Goal: Task Accomplishment & Management: Manage account settings

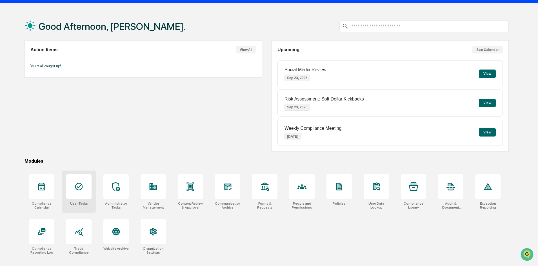
scroll to position [27, 0]
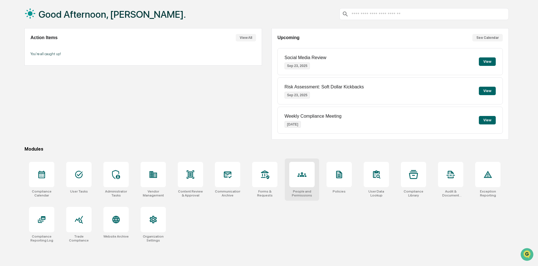
click at [297, 178] on div at bounding box center [302, 174] width 25 height 25
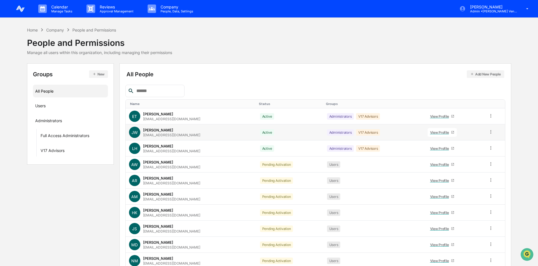
scroll to position [28, 0]
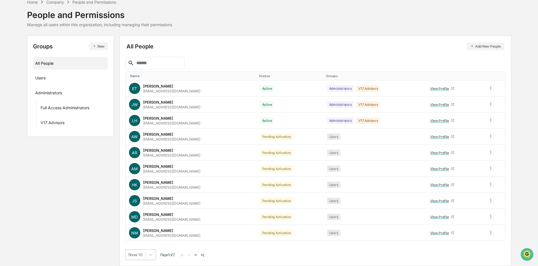
click at [145, 255] on body "Calendar Manage Tasks Reviews Approval Management Company People, Data, Setting…" at bounding box center [269, 119] width 538 height 294
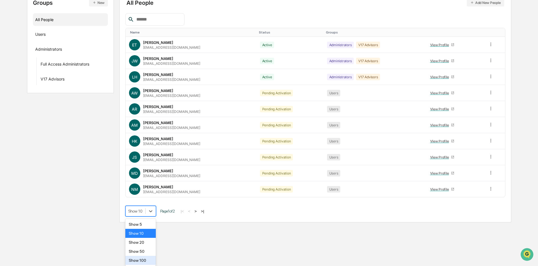
click at [145, 263] on div "Show 100" at bounding box center [140, 260] width 31 height 9
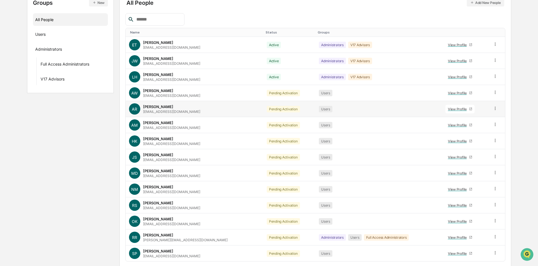
scroll to position [92, 0]
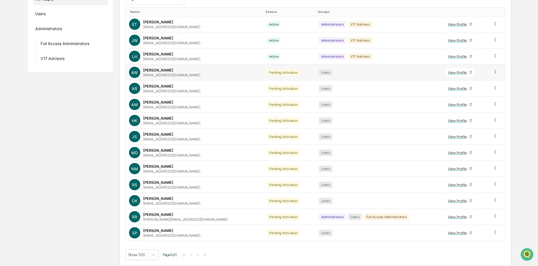
click at [495, 70] on icon at bounding box center [495, 71] width 5 height 5
click at [463, 90] on div "Change Status" at bounding box center [470, 92] width 47 height 7
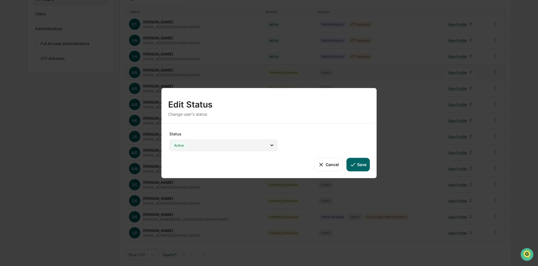
click at [271, 147] on icon at bounding box center [272, 145] width 6 height 6
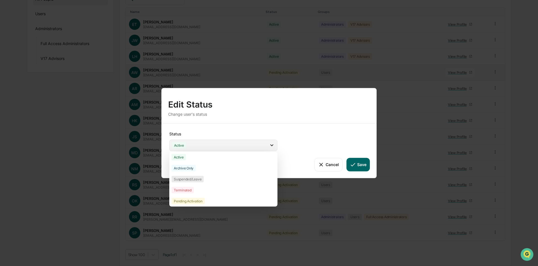
click at [271, 147] on icon at bounding box center [272, 145] width 6 height 6
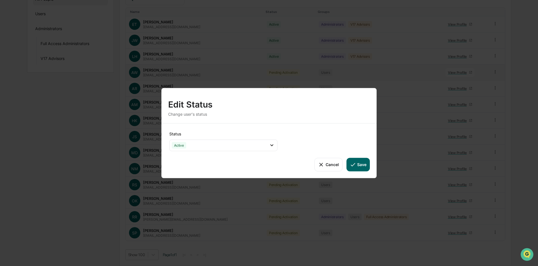
click at [363, 163] on button "Save" at bounding box center [358, 165] width 23 height 14
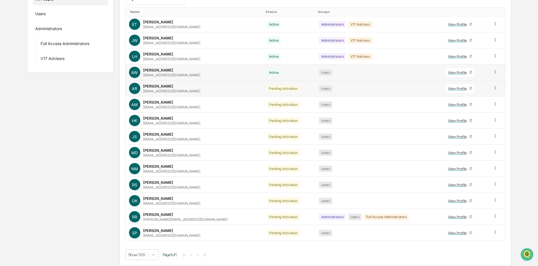
click at [493, 88] on icon at bounding box center [495, 87] width 5 height 5
click at [481, 119] on div "Change Name/Email" at bounding box center [470, 119] width 47 height 7
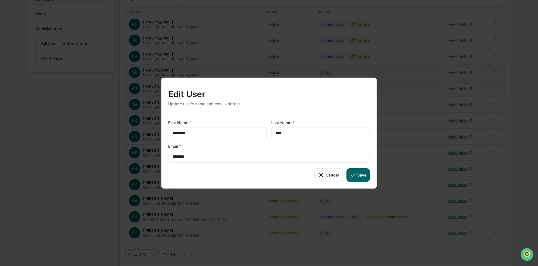
click at [326, 178] on button "Cancel" at bounding box center [329, 175] width 28 height 14
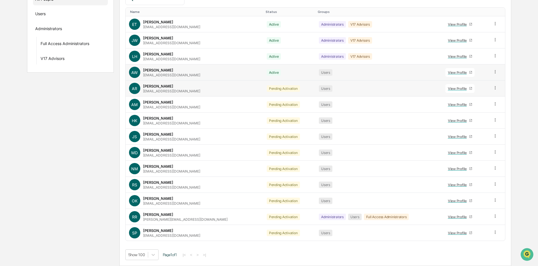
click at [493, 88] on icon at bounding box center [495, 87] width 5 height 5
click at [485, 109] on div "Change Status" at bounding box center [470, 108] width 47 height 7
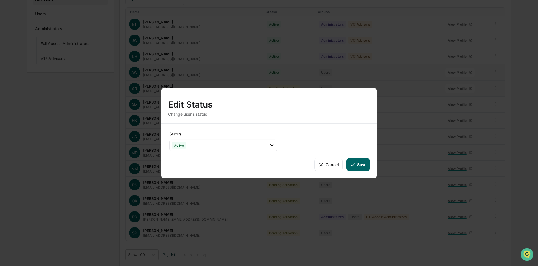
click at [358, 164] on button "Save" at bounding box center [358, 165] width 23 height 14
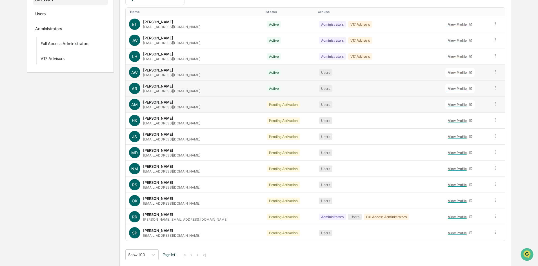
click at [493, 105] on icon at bounding box center [495, 103] width 5 height 5
click at [489, 122] on div "Change Status" at bounding box center [470, 124] width 47 height 7
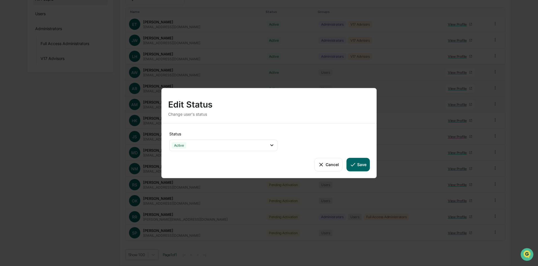
click at [359, 166] on button "Save" at bounding box center [358, 165] width 23 height 14
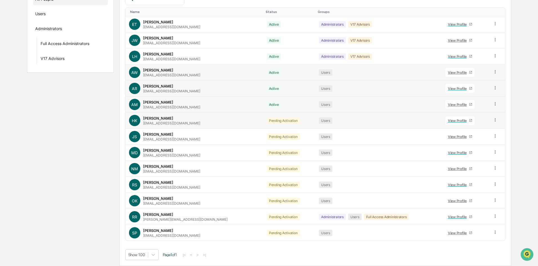
click at [493, 119] on icon at bounding box center [495, 120] width 5 height 5
click at [484, 140] on div "Change Status" at bounding box center [470, 140] width 47 height 7
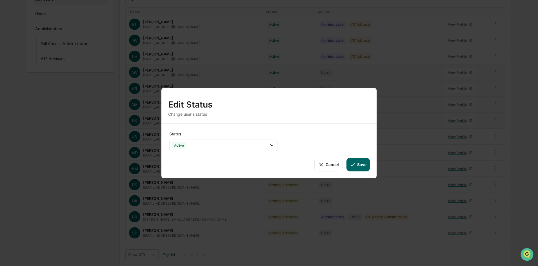
click at [359, 165] on button "Save" at bounding box center [358, 165] width 23 height 14
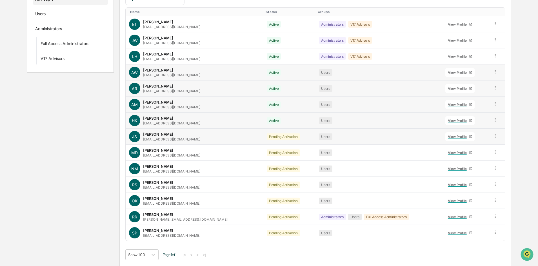
click at [493, 135] on icon at bounding box center [495, 136] width 5 height 5
click at [485, 155] on div "Change Status" at bounding box center [470, 156] width 47 height 7
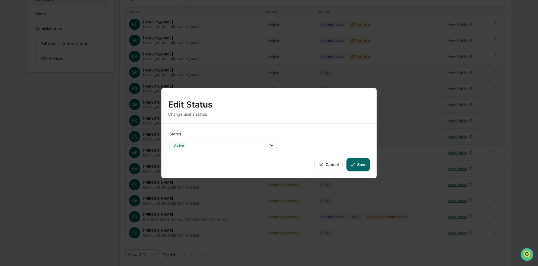
click at [359, 162] on button "Save" at bounding box center [358, 165] width 23 height 14
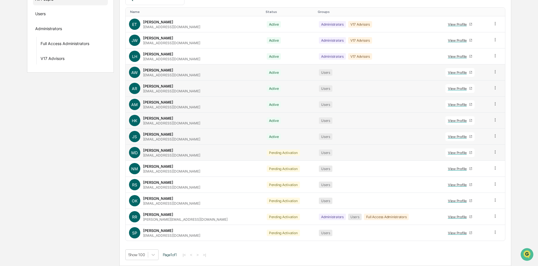
click at [494, 154] on icon at bounding box center [495, 152] width 5 height 5
click at [485, 175] on div "Change Status" at bounding box center [470, 172] width 47 height 7
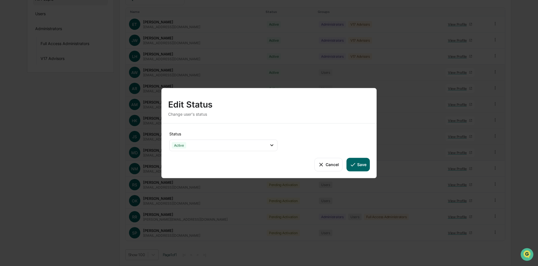
click at [367, 164] on button "Save" at bounding box center [358, 165] width 23 height 14
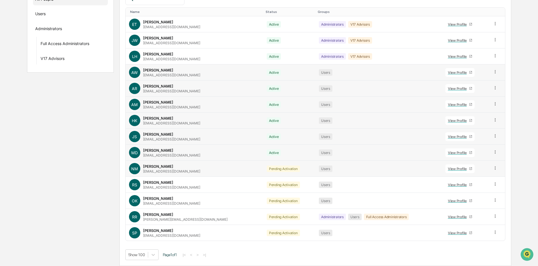
click at [494, 168] on icon at bounding box center [495, 168] width 5 height 5
click at [484, 187] on div "Change Status" at bounding box center [470, 188] width 47 height 7
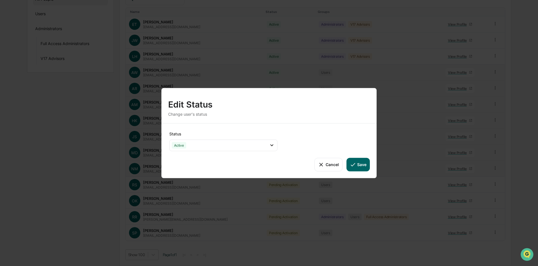
click at [365, 166] on button "Save" at bounding box center [358, 165] width 23 height 14
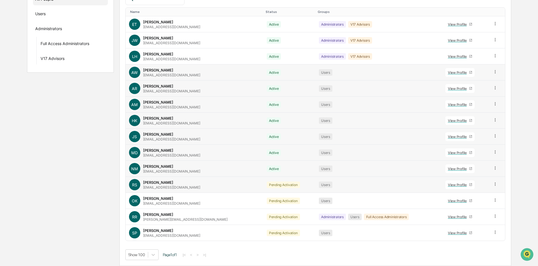
click at [494, 186] on icon at bounding box center [495, 184] width 5 height 5
click at [481, 207] on div "Change Status" at bounding box center [470, 205] width 47 height 7
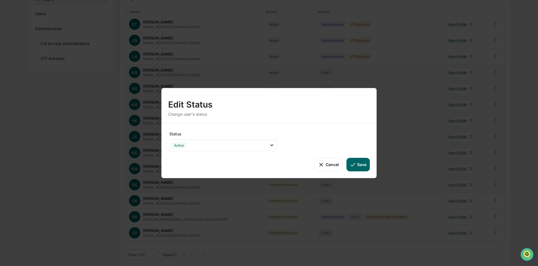
click at [370, 165] on div "Status Active Active Archive Only Suspended/Leave Terminated Pending Activation…" at bounding box center [269, 150] width 215 height 55
click at [362, 165] on button "Save" at bounding box center [358, 165] width 23 height 14
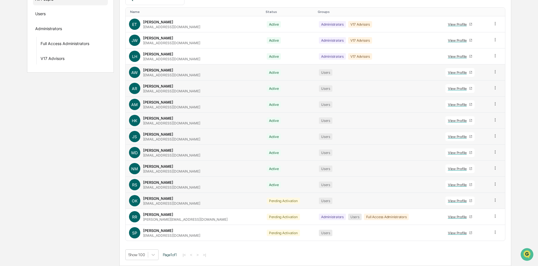
click at [493, 200] on icon at bounding box center [495, 200] width 5 height 5
click at [481, 224] on div "Change Status" at bounding box center [470, 221] width 47 height 7
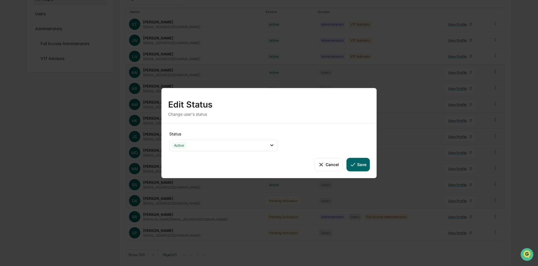
click at [362, 162] on button "Save" at bounding box center [358, 165] width 23 height 14
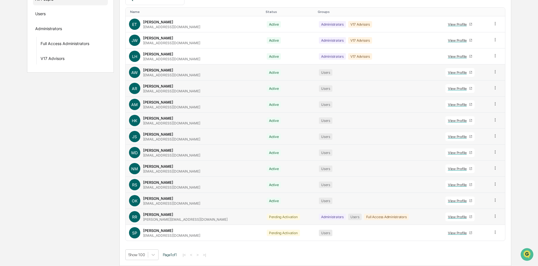
click at [494, 217] on icon at bounding box center [495, 216] width 5 height 5
click at [483, 236] on div "Change Status" at bounding box center [470, 237] width 47 height 7
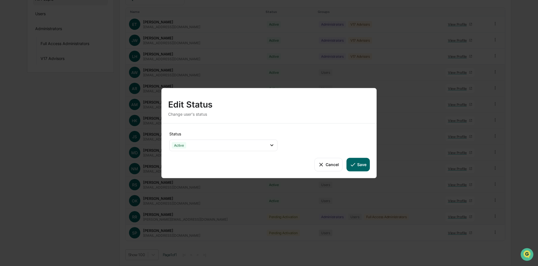
click at [352, 166] on icon at bounding box center [353, 165] width 6 height 6
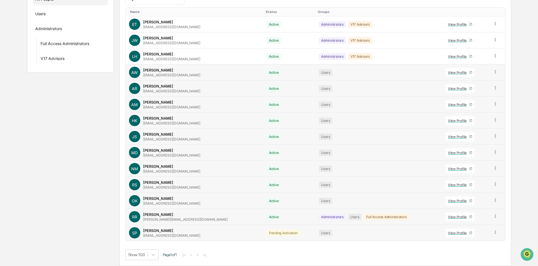
click at [493, 233] on icon at bounding box center [495, 232] width 5 height 5
click at [474, 252] on div "Change Status" at bounding box center [470, 253] width 47 height 7
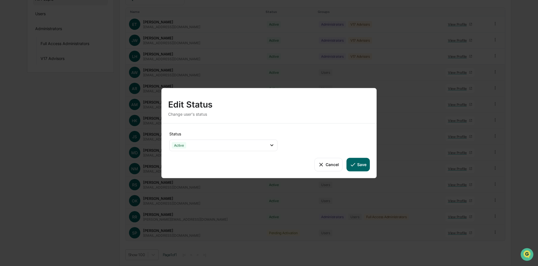
click at [358, 165] on button "Save" at bounding box center [358, 165] width 23 height 14
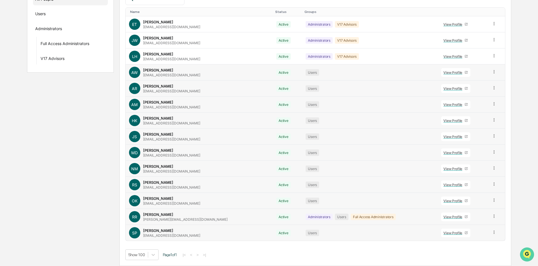
click at [529, 256] on icon "Open customer support" at bounding box center [527, 262] width 14 height 14
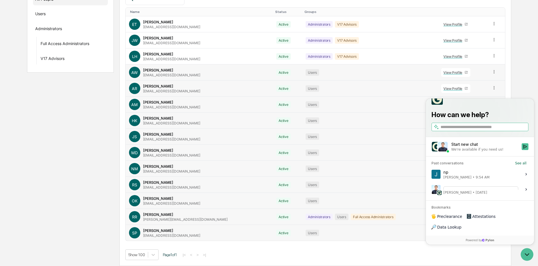
click at [484, 180] on div "np Jessica Watanapun • 9:54 AM" at bounding box center [467, 174] width 46 height 11
click at [432, 175] on button "View issue" at bounding box center [432, 174] width 0 height 0
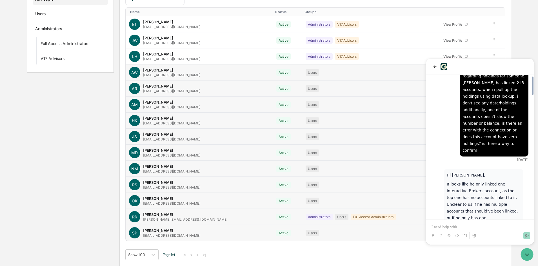
scroll to position [0, 0]
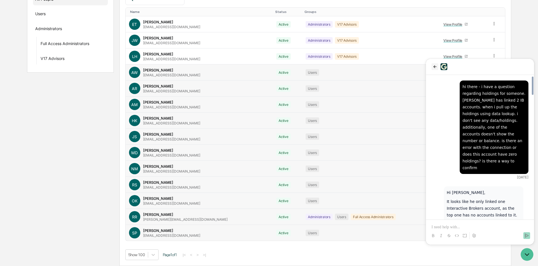
click at [433, 66] on icon "back" at bounding box center [435, 67] width 5 height 5
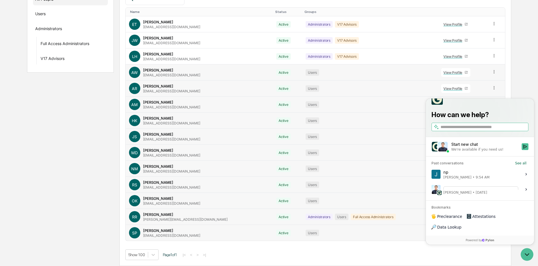
click at [441, 197] on label "Submitting a Preclearance Request.pdf Remote Here is the preclearance article! …" at bounding box center [480, 189] width 101 height 15
click at [432, 190] on button "View issue" at bounding box center [432, 190] width 0 height 0
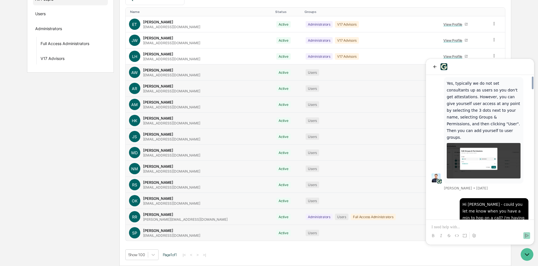
scroll to position [1539, 0]
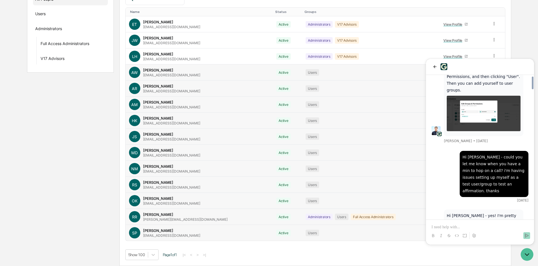
click at [529, 41] on div "Home Company People and Permissions People and Permissions Manage all users wit…" at bounding box center [269, 101] width 538 height 332
click at [532, 255] on icon "Open customer support" at bounding box center [527, 255] width 14 height 14
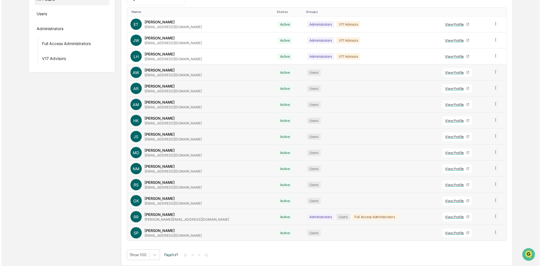
scroll to position [0, 0]
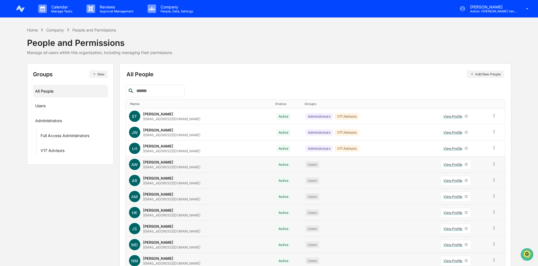
click at [516, 51] on div "Home Company People and Permissions People and Permissions Manage all users wit…" at bounding box center [269, 193] width 538 height 332
click at [509, 14] on div "Jessica Watanapun Admin • Artis Ventures" at bounding box center [496, 8] width 84 height 17
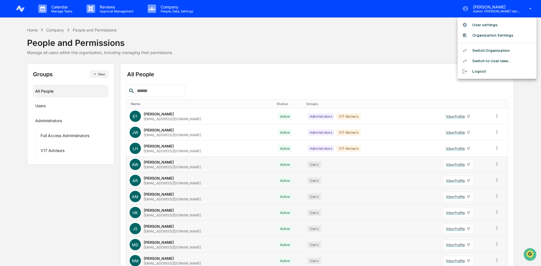
click at [503, 51] on li "Switch Organization" at bounding box center [497, 50] width 79 height 10
